Goal: Information Seeking & Learning: Understand process/instructions

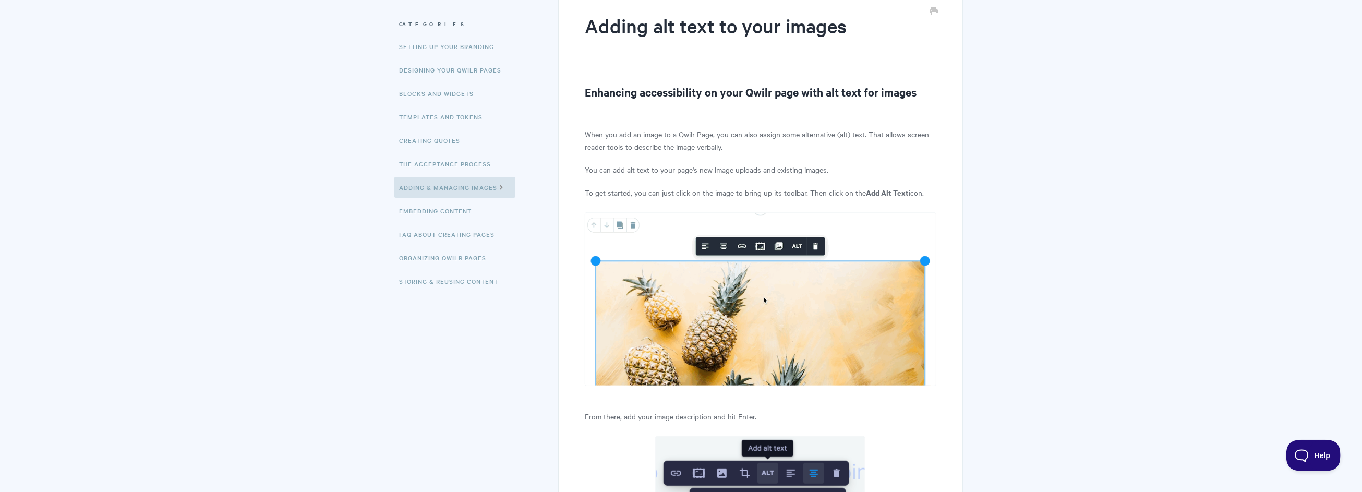
scroll to position [13, 0]
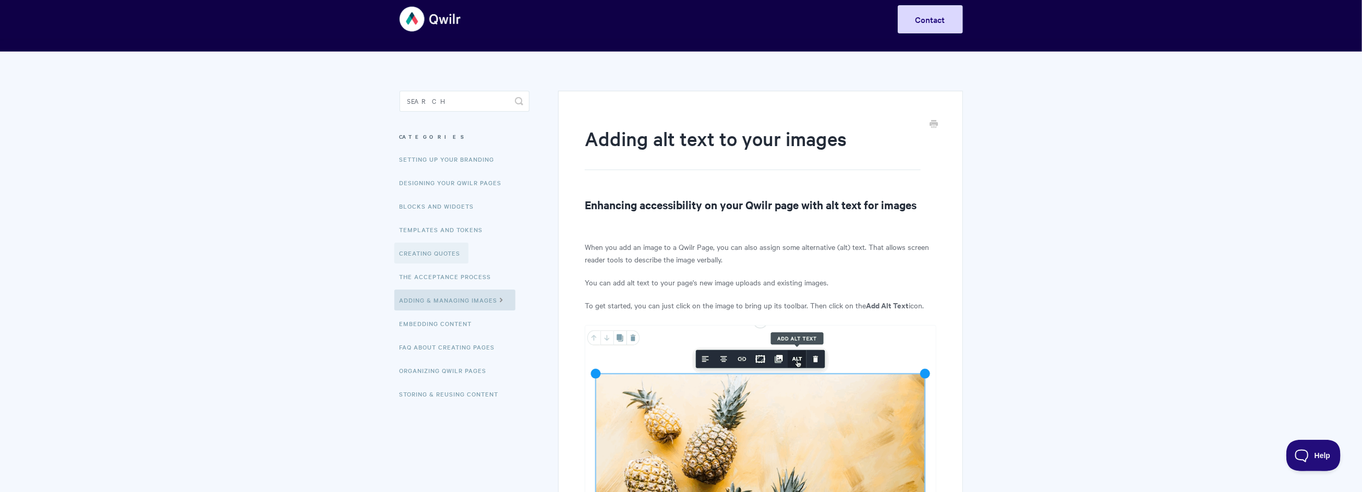
drag, startPoint x: 766, startPoint y: 300, endPoint x: 441, endPoint y: 253, distance: 329.0
click at [441, 253] on link "Creating Quotes" at bounding box center [431, 253] width 74 height 21
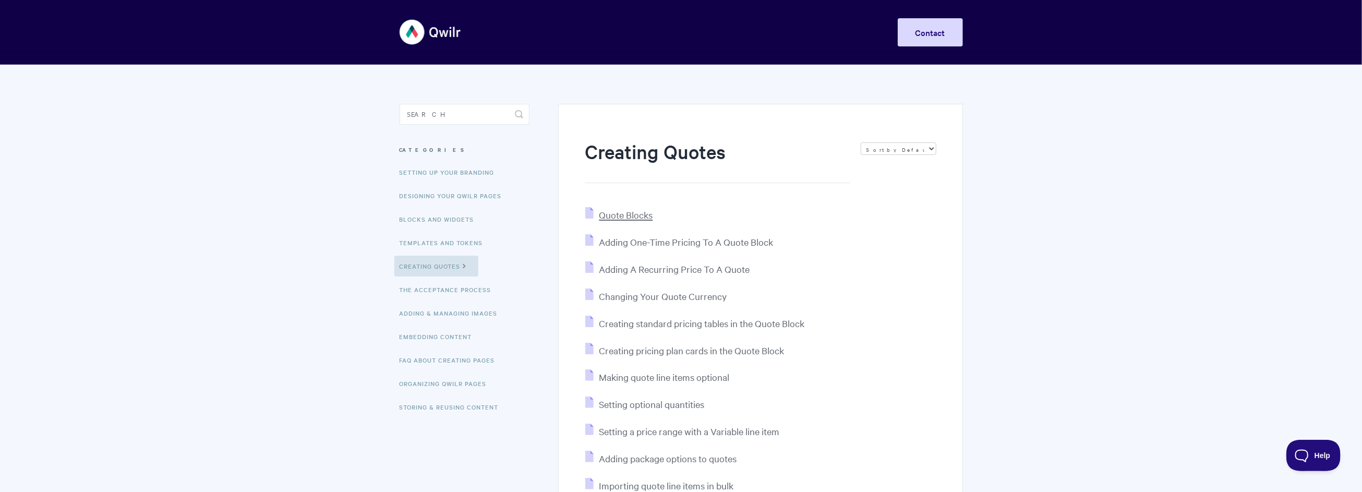
click at [643, 215] on span "Quote Blocks" at bounding box center [626, 215] width 54 height 12
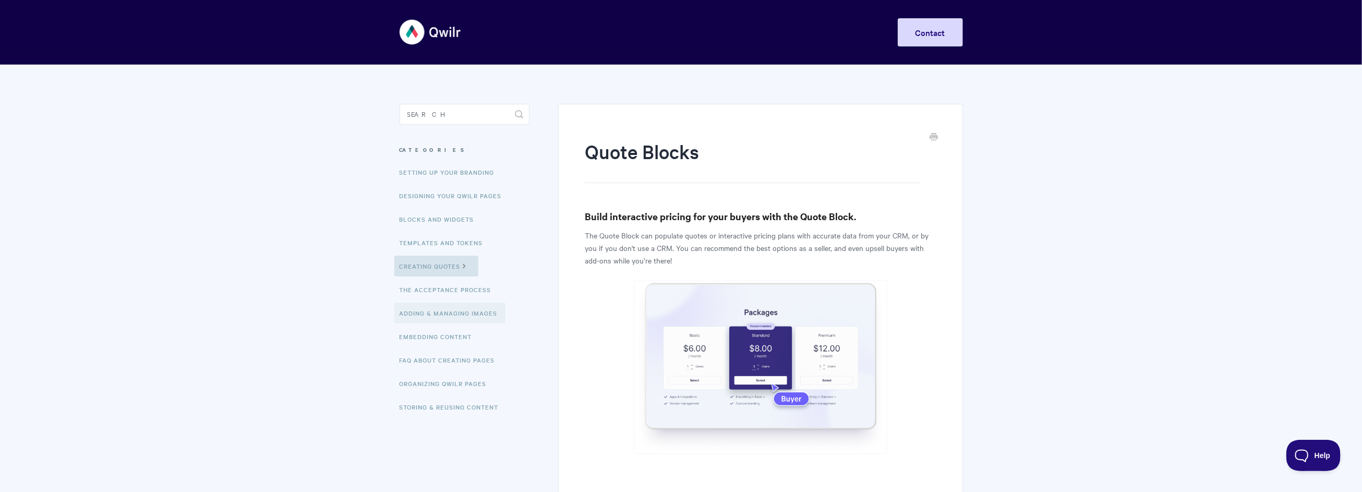
drag, startPoint x: 483, startPoint y: 313, endPoint x: 461, endPoint y: 311, distance: 22.0
click at [461, 311] on link "Adding & Managing Images" at bounding box center [449, 313] width 111 height 21
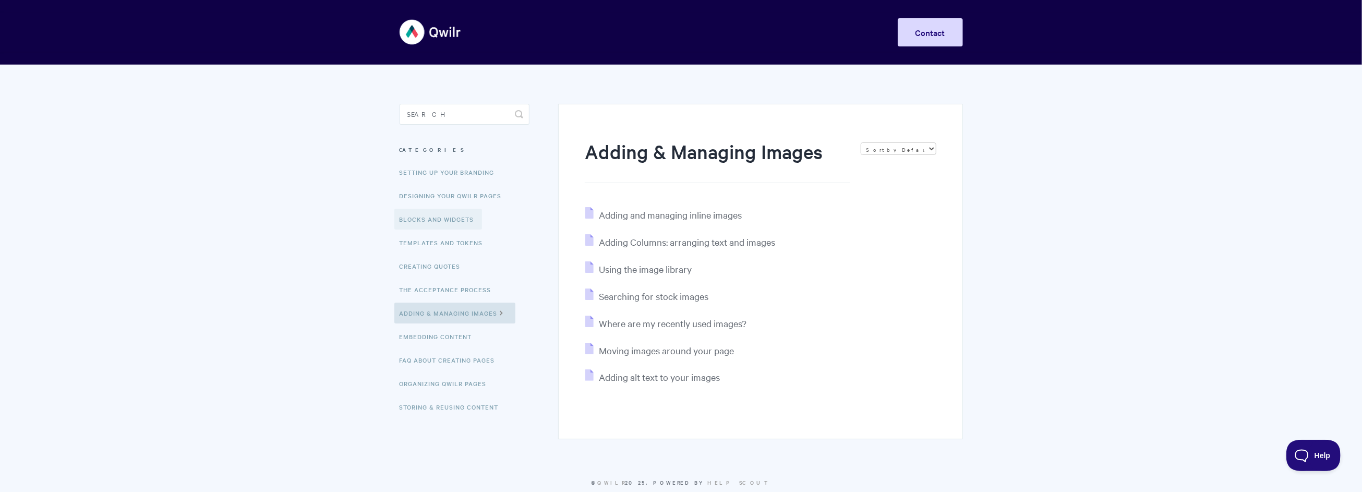
click at [440, 217] on link "Blocks and Widgets" at bounding box center [438, 219] width 88 height 21
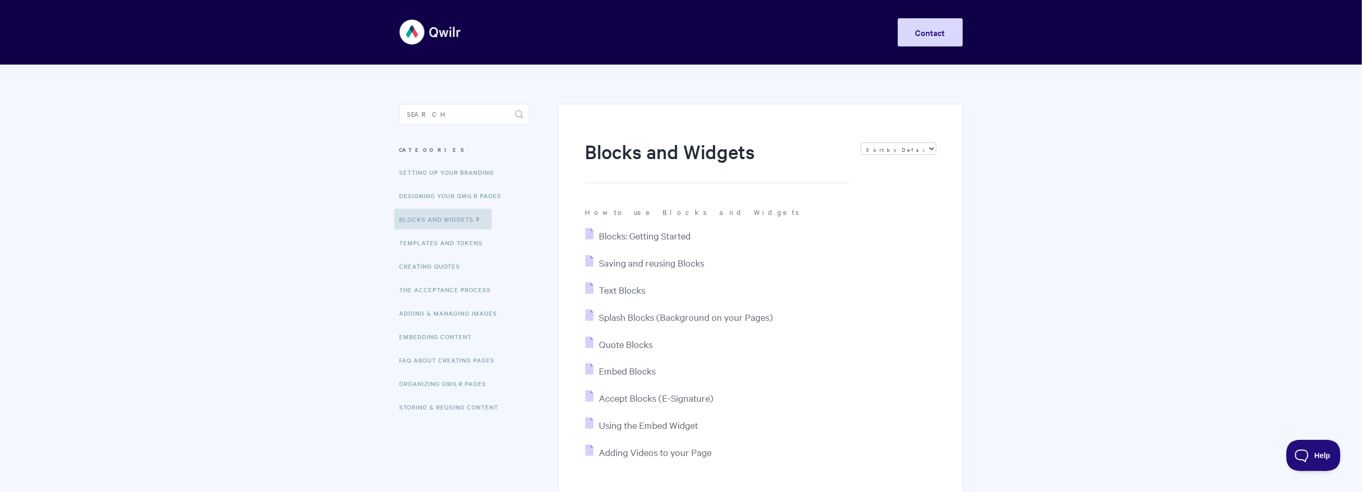
scroll to position [52, 0]
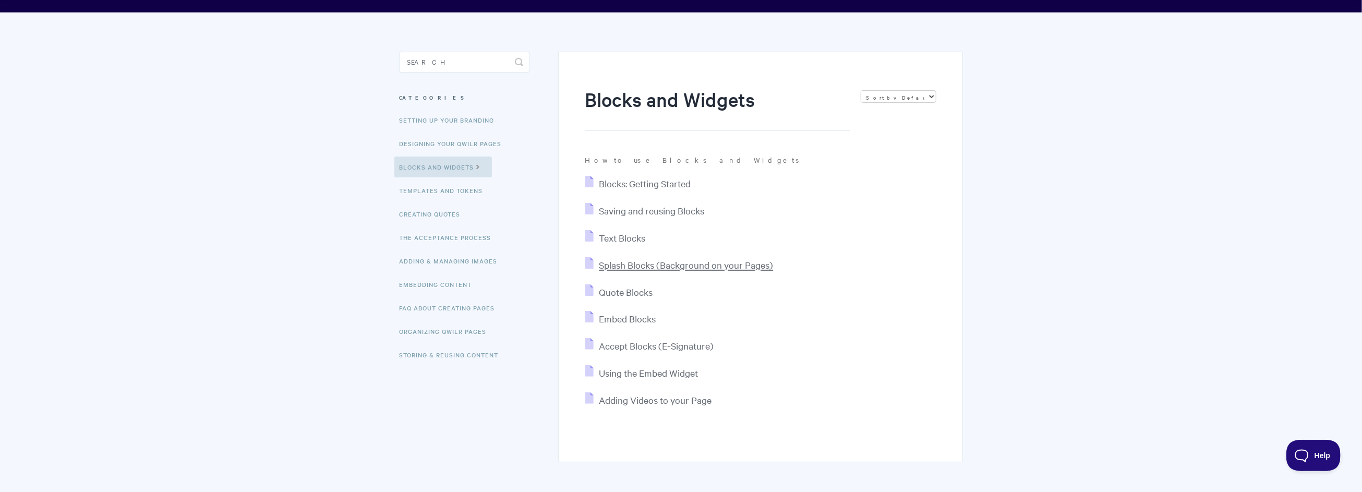
click at [633, 270] on span "Splash Blocks (Background on your Pages)" at bounding box center [686, 265] width 174 height 12
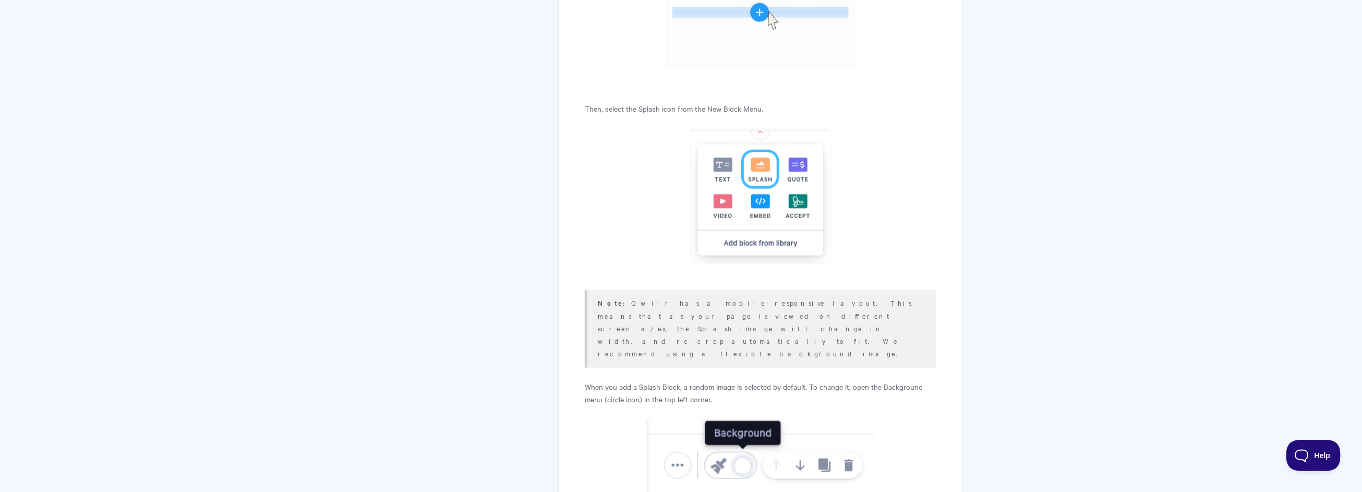
scroll to position [887, 0]
